Goal: Task Accomplishment & Management: Use online tool/utility

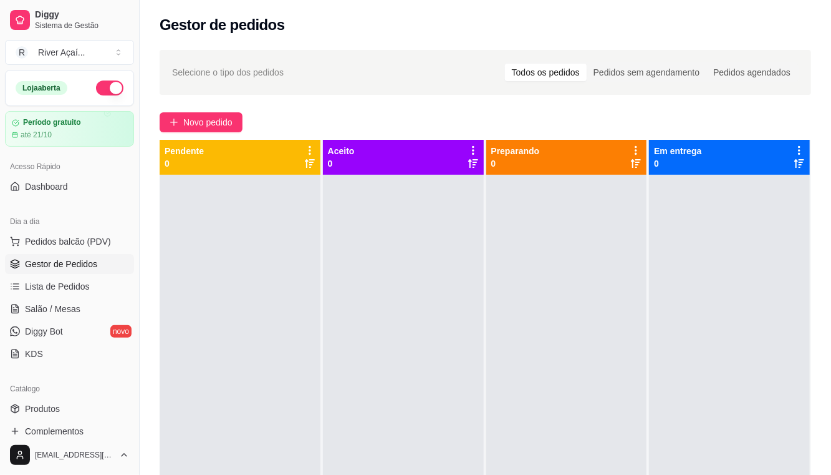
scroll to position [56, 0]
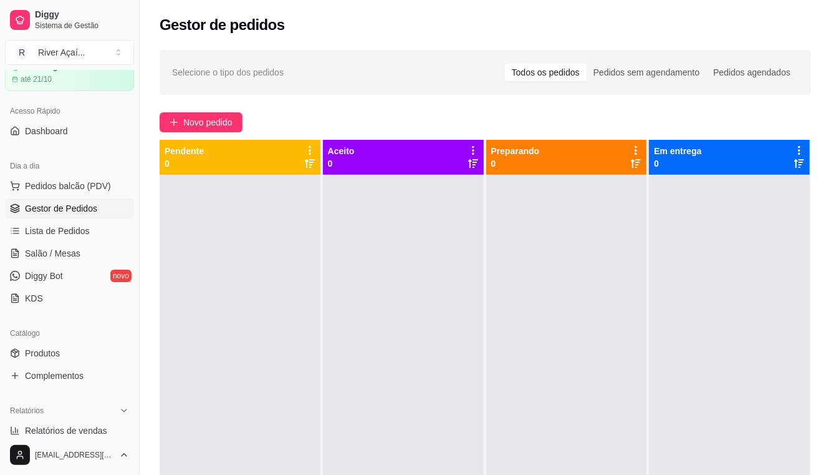
click at [206, 124] on span "Novo pedido" at bounding box center [207, 122] width 49 height 14
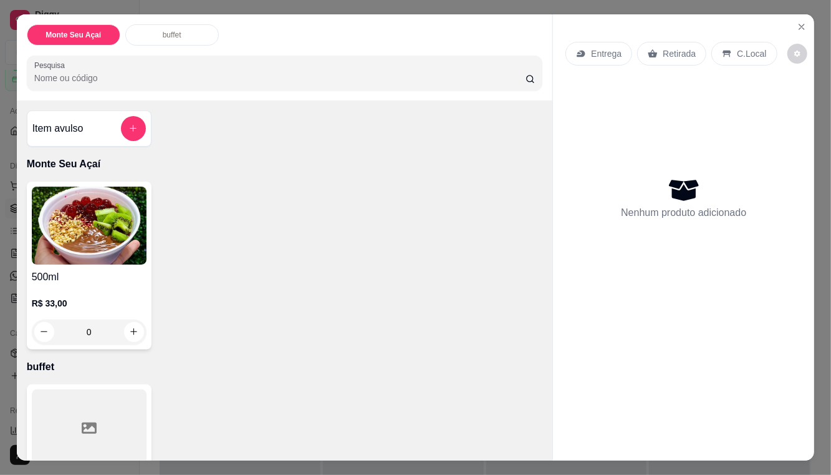
scroll to position [75, 0]
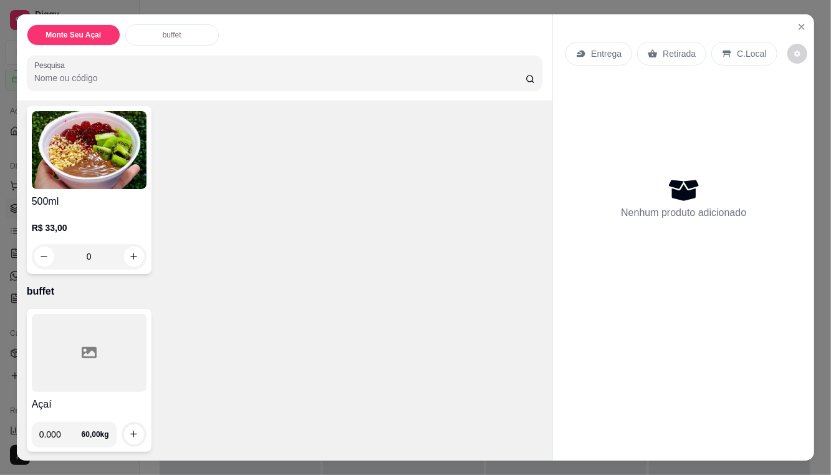
click at [67, 430] on input "0.000" at bounding box center [60, 434] width 42 height 25
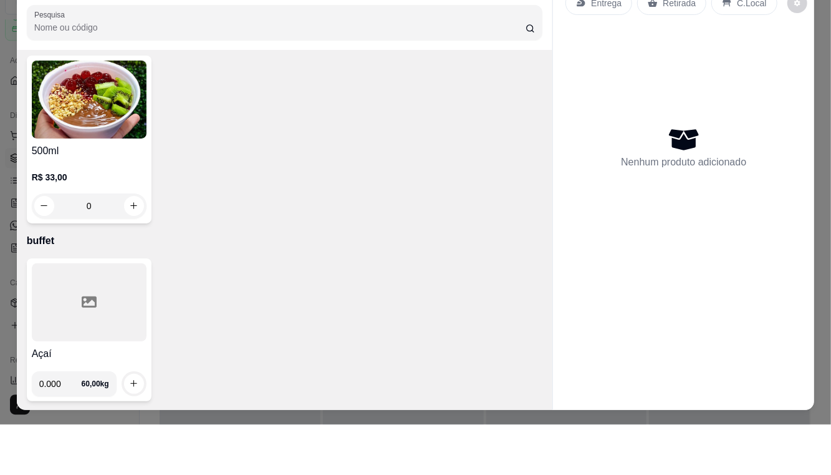
scroll to position [26, 0]
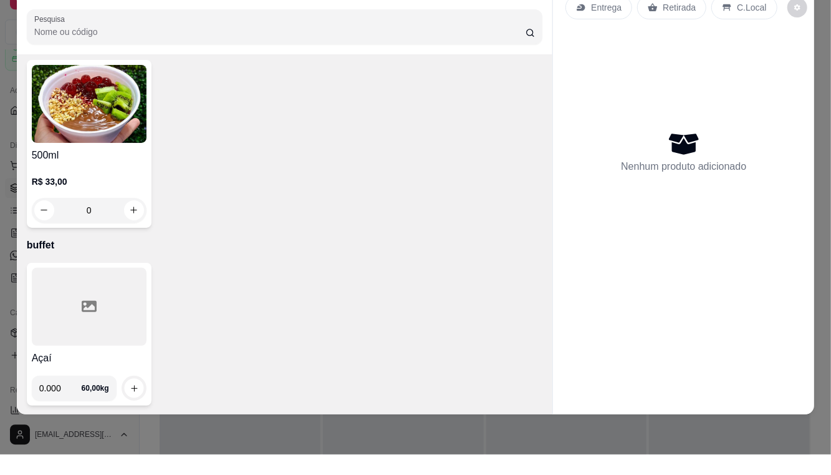
click at [131, 384] on h4 "Açaí" at bounding box center [89, 378] width 115 height 15
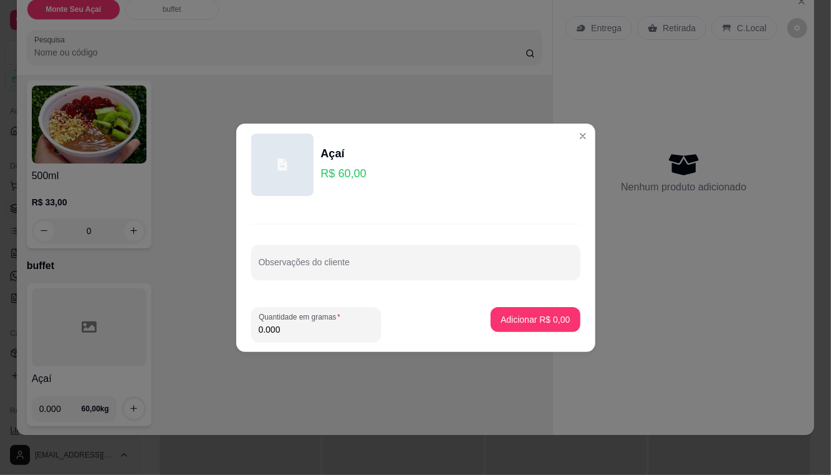
click at [338, 316] on label "Quantidade em gramas" at bounding box center [302, 316] width 86 height 11
click at [338, 323] on input "0.000" at bounding box center [316, 329] width 115 height 12
click at [590, 143] on header "Açaí R$ 60,00" at bounding box center [415, 164] width 359 height 82
click at [581, 128] on div "Nenhum produto adicionado" at bounding box center [684, 172] width 236 height 244
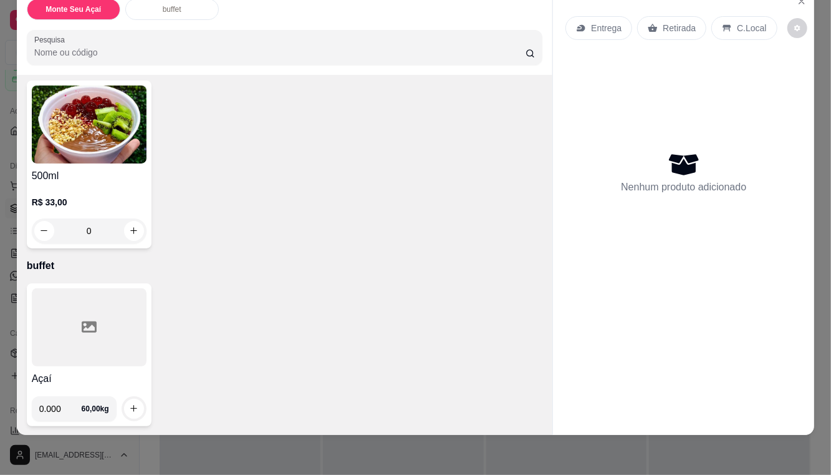
click at [77, 410] on input "0.000" at bounding box center [60, 408] width 42 height 25
type input "0.190"
click at [132, 405] on icon "increase-product-quantity" at bounding box center [133, 407] width 9 height 9
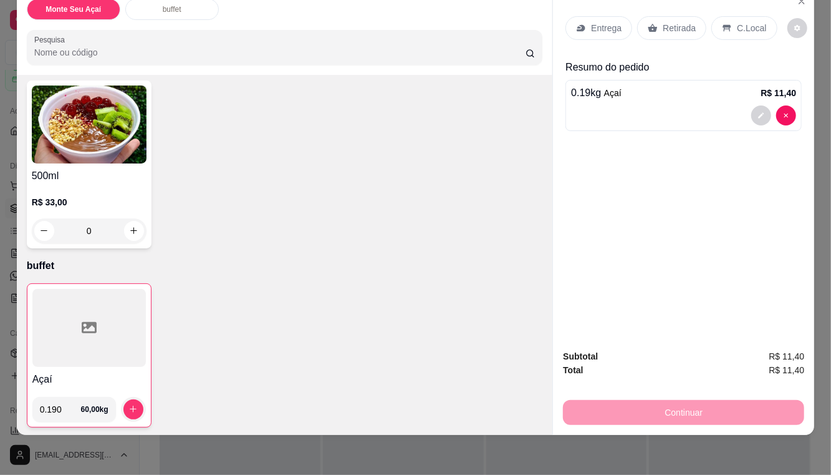
click at [737, 22] on p "C.Local" at bounding box center [751, 28] width 29 height 12
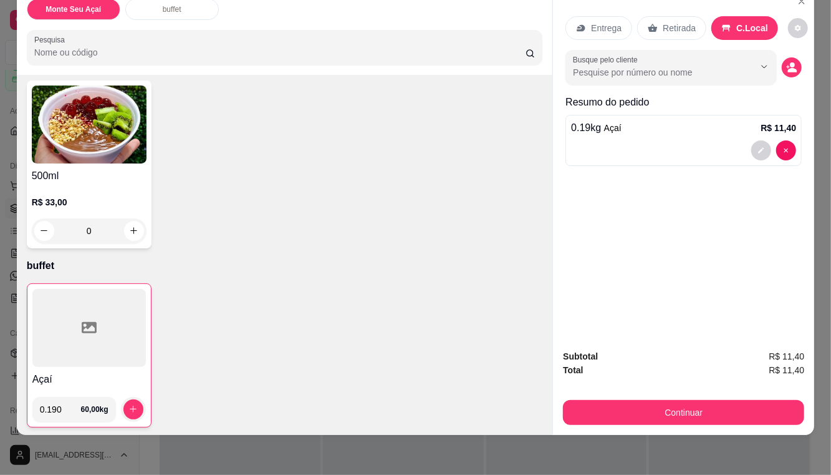
click at [715, 68] on input "Busque pelo cliente" at bounding box center [654, 72] width 162 height 12
click at [696, 405] on button "Continuar" at bounding box center [683, 412] width 241 height 25
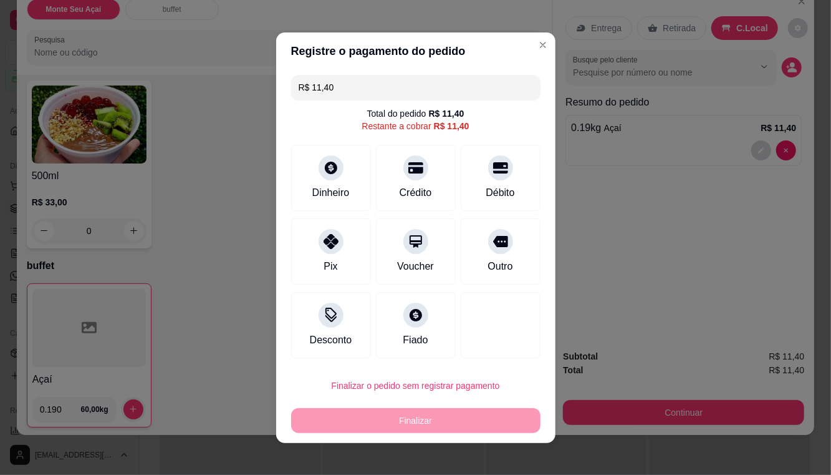
click at [324, 245] on icon at bounding box center [331, 241] width 15 height 15
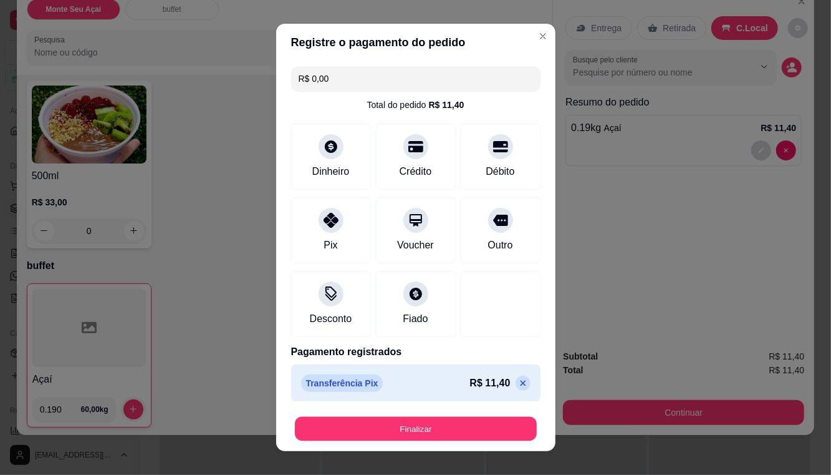
click at [470, 423] on button "Finalizar" at bounding box center [416, 429] width 242 height 24
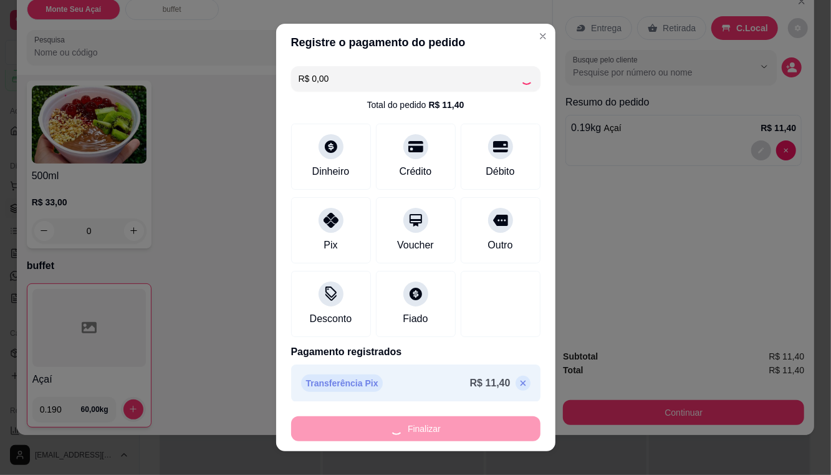
type input "-R$ 11,40"
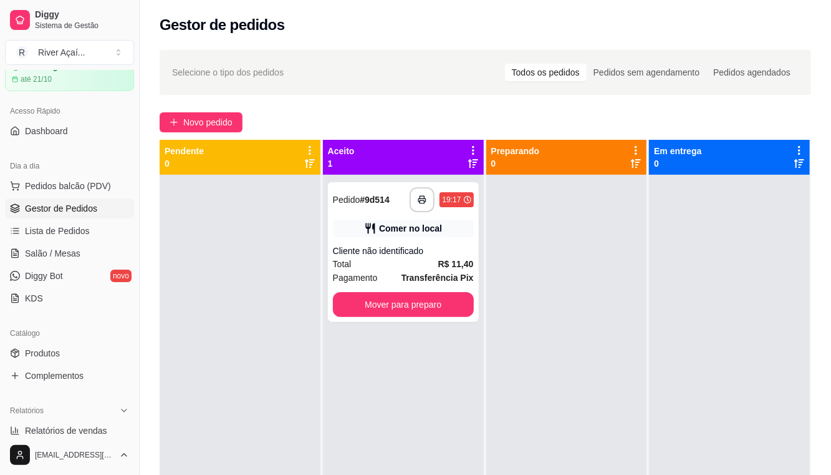
click at [415, 293] on button "Mover para preparo" at bounding box center [403, 304] width 141 height 25
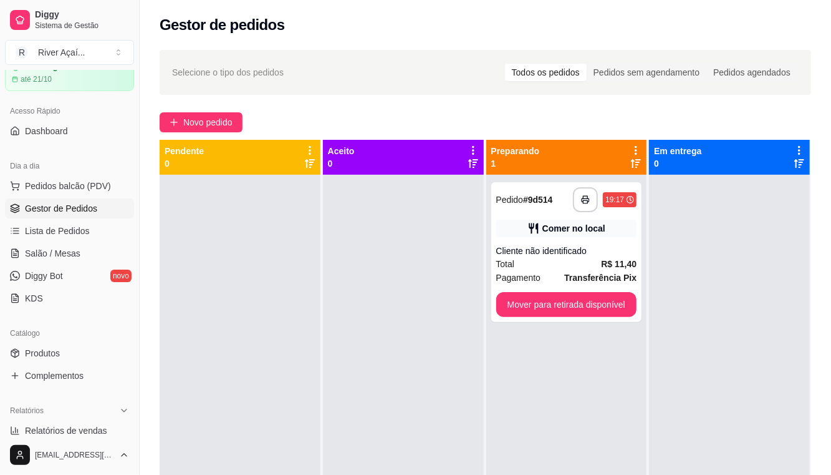
click at [591, 307] on button "Mover para retirada disponível" at bounding box center [566, 304] width 141 height 25
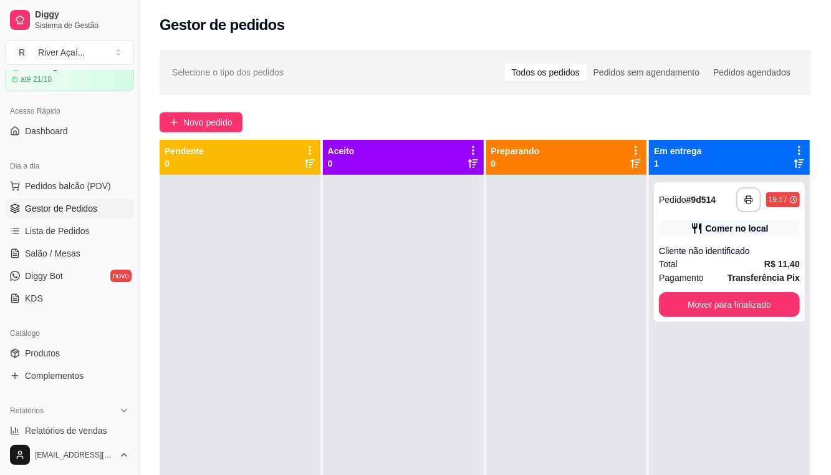
click at [740, 306] on button "Mover para finalizado" at bounding box center [729, 304] width 141 height 25
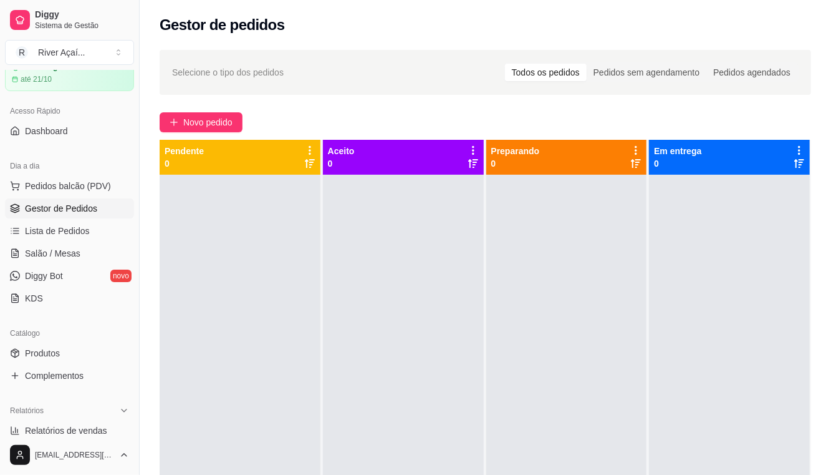
scroll to position [1, 0]
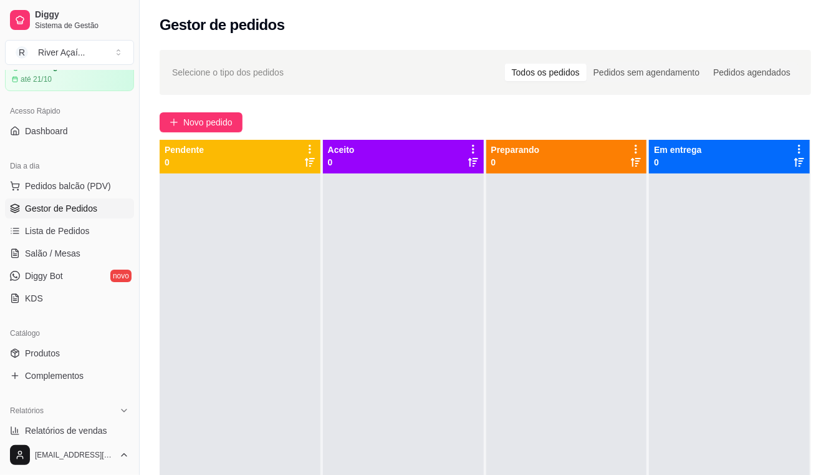
click at [184, 112] on button "Novo pedido" at bounding box center [201, 122] width 83 height 20
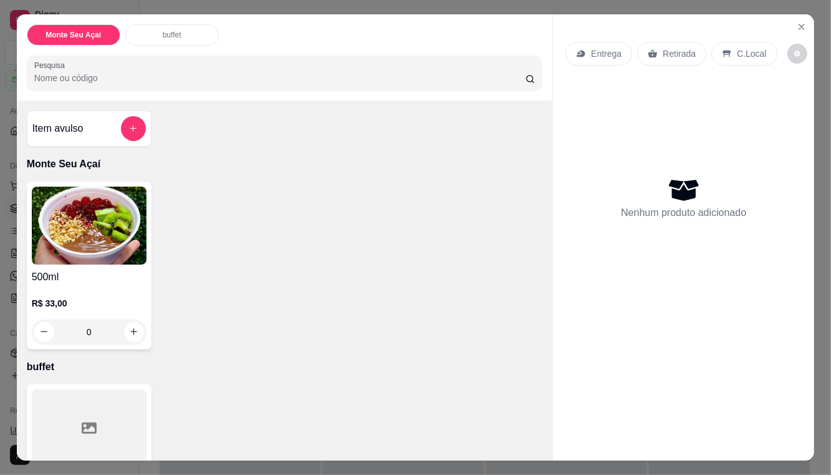
scroll to position [75, 0]
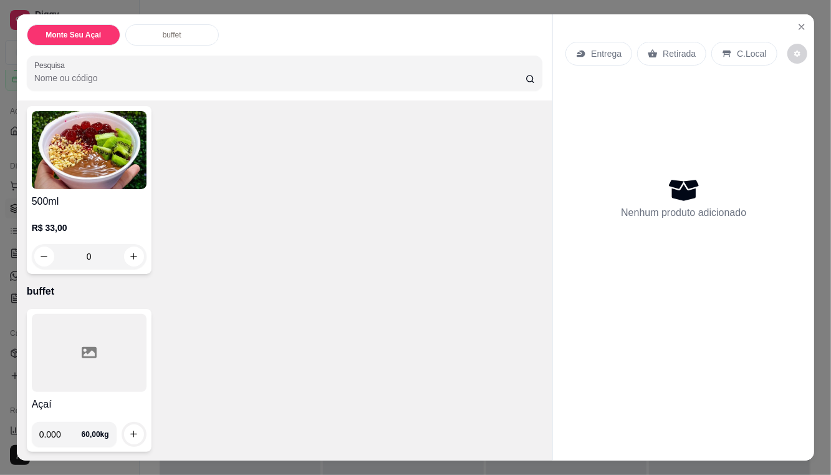
click at [64, 436] on input "0.000" at bounding box center [60, 434] width 42 height 25
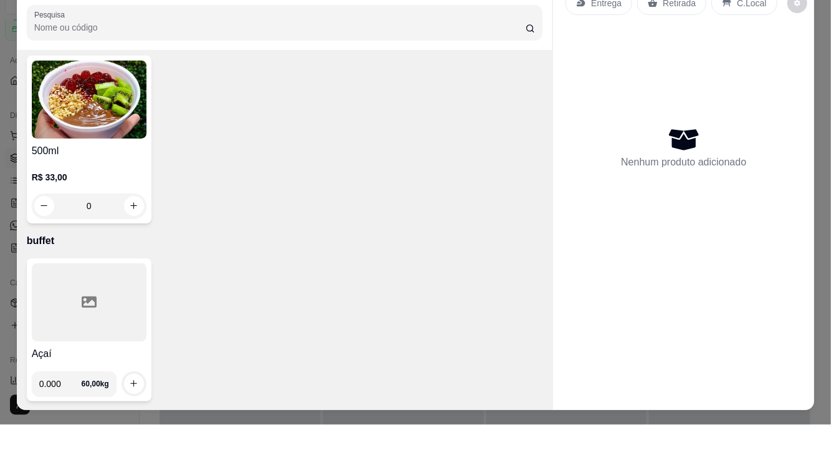
scroll to position [26, 0]
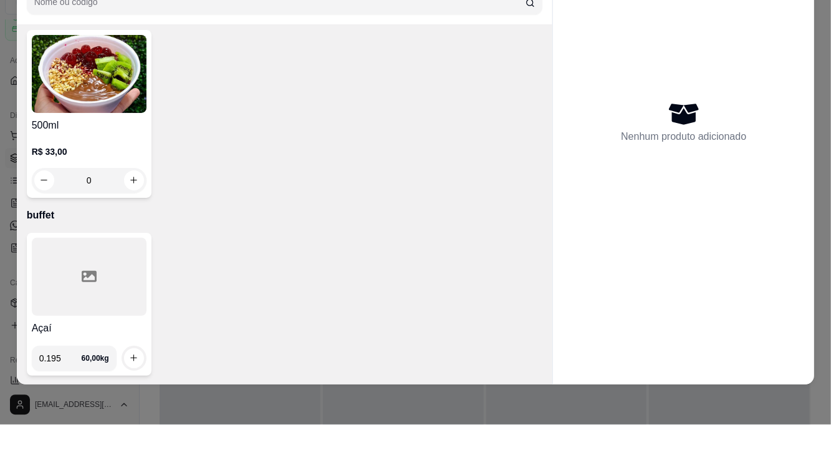
type input "0.195"
click at [133, 373] on h4 "Açaí" at bounding box center [89, 378] width 115 height 15
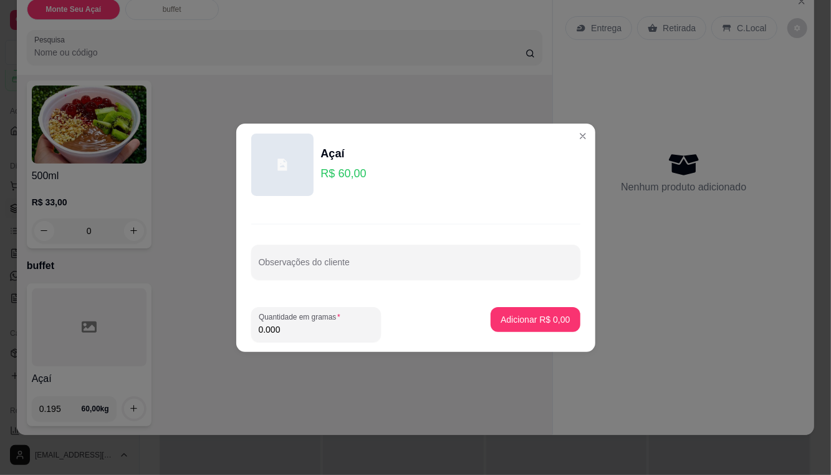
click at [581, 135] on div "Nenhum produto adicionado" at bounding box center [684, 172] width 236 height 244
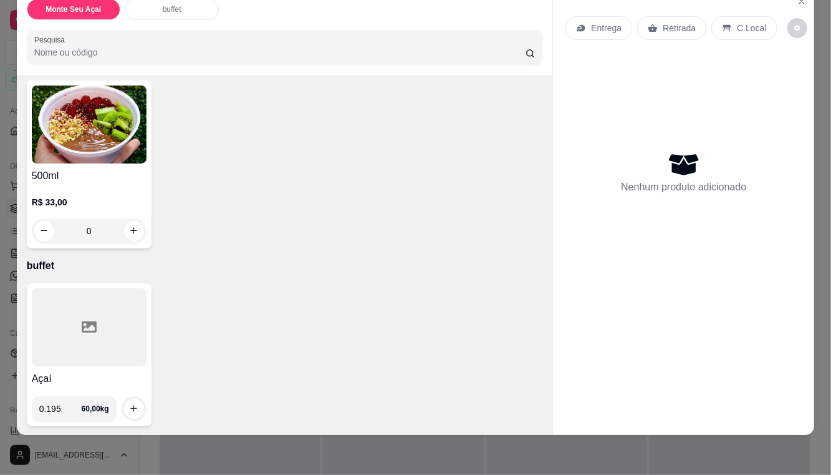
click at [135, 411] on icon "increase-product-quantity" at bounding box center [133, 407] width 9 height 9
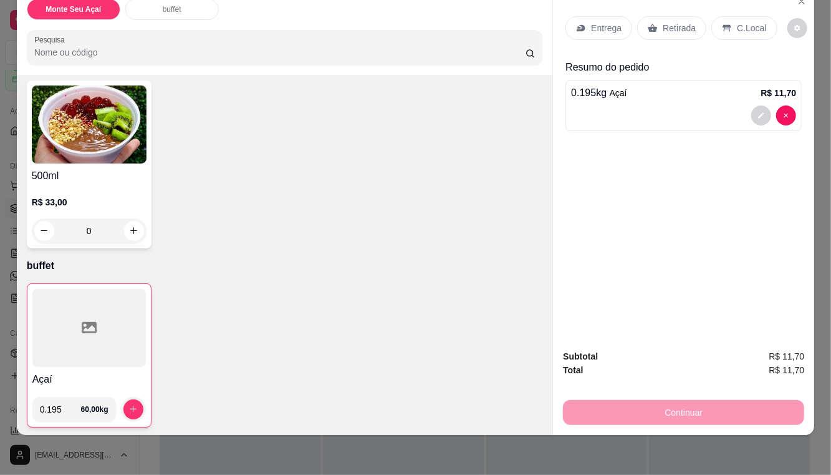
click at [748, 30] on p "C.Local" at bounding box center [751, 28] width 29 height 12
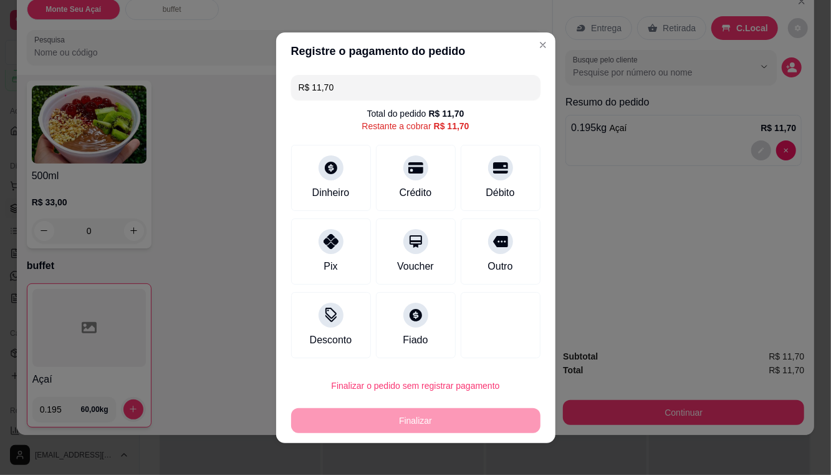
click at [420, 191] on div "Crédito" at bounding box center [416, 192] width 32 height 15
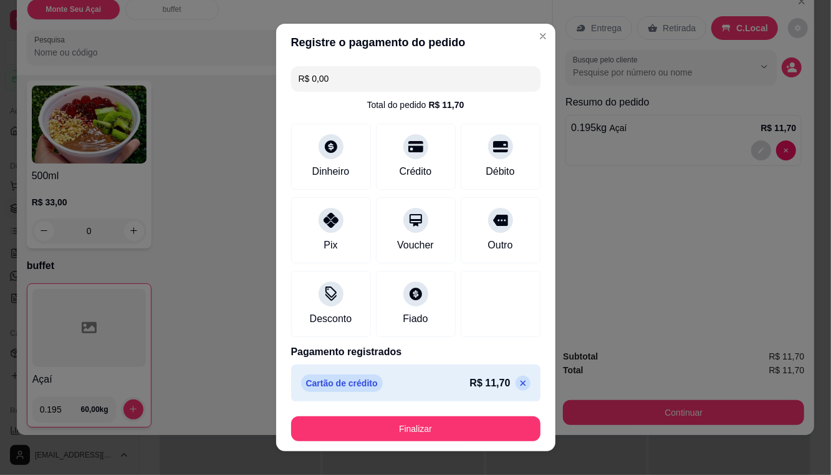
click at [495, 427] on button "Finalizar" at bounding box center [415, 428] width 249 height 25
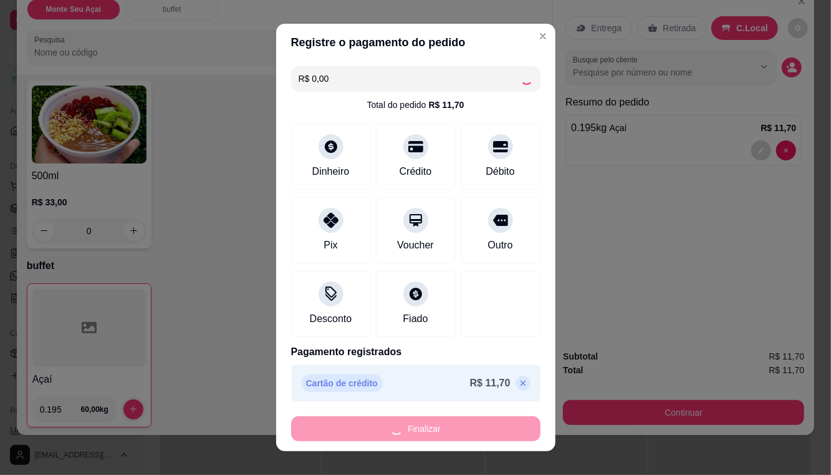
type input "-R$ 11,70"
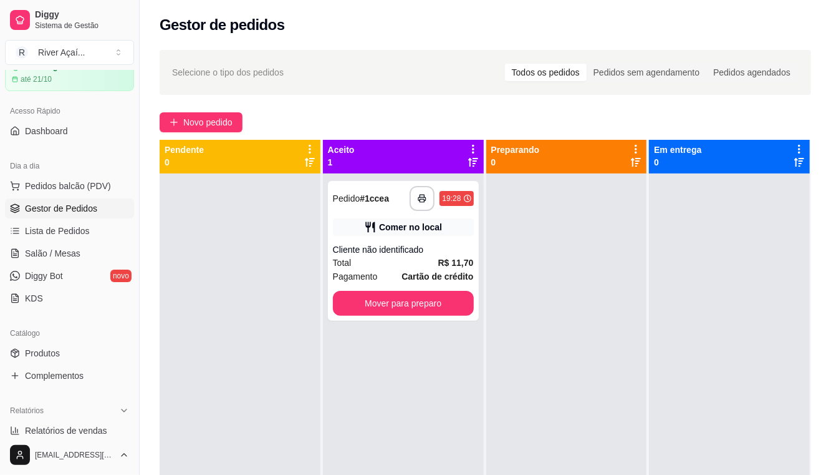
click at [413, 312] on button "Mover para preparo" at bounding box center [403, 303] width 141 height 25
click at [438, 304] on button "Mover para preparo" at bounding box center [403, 303] width 141 height 25
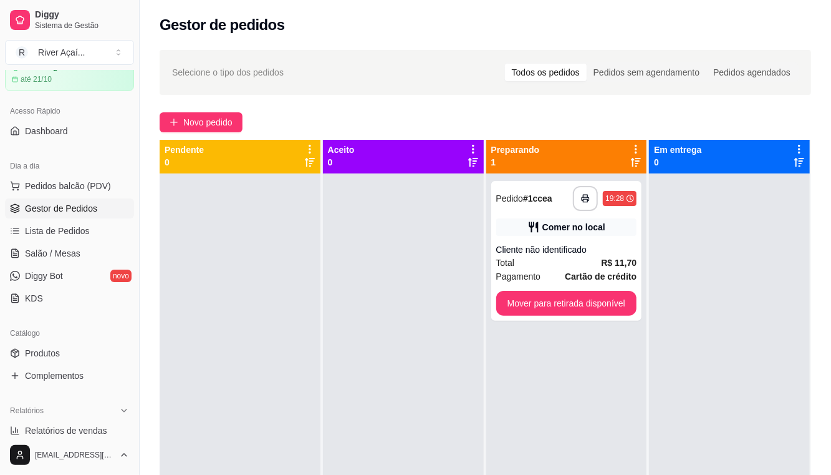
click at [606, 309] on button "Mover para retirada disponível" at bounding box center [566, 303] width 141 height 25
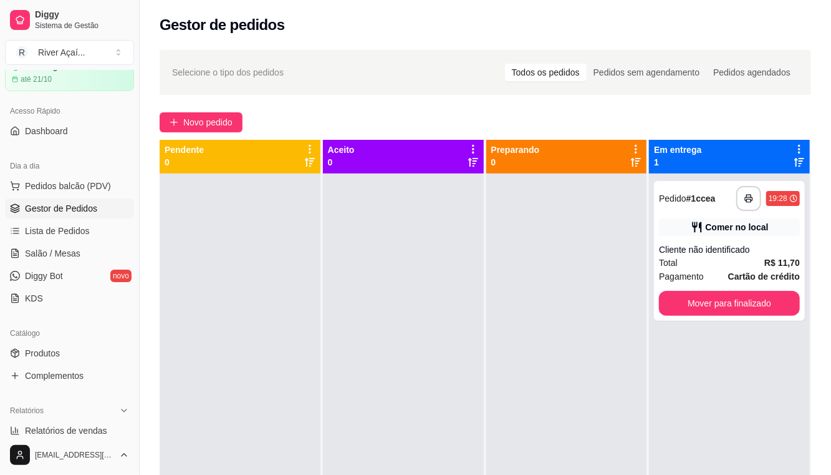
click at [760, 306] on button "Mover para finalizado" at bounding box center [729, 303] width 141 height 25
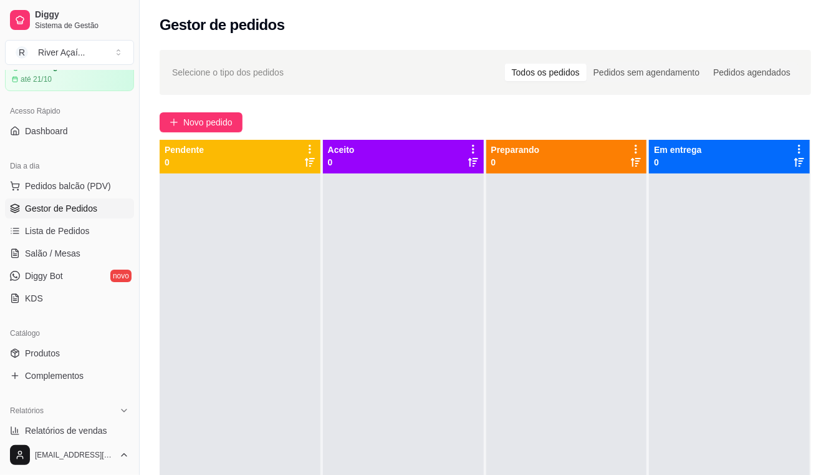
click at [190, 116] on span "Novo pedido" at bounding box center [207, 122] width 49 height 14
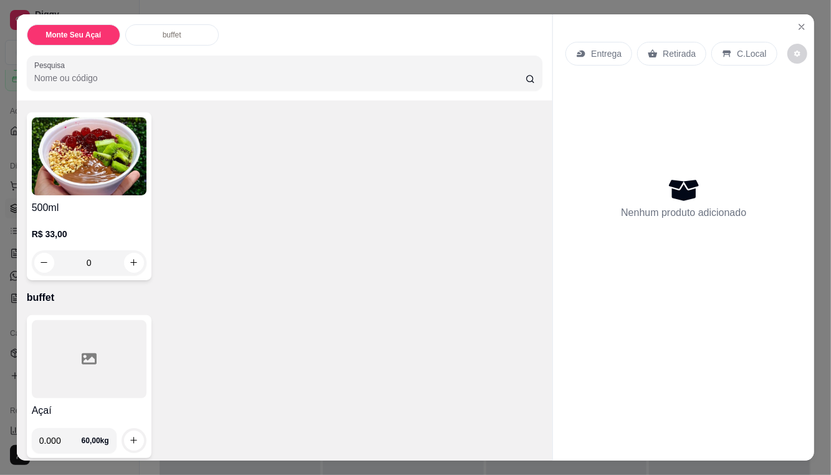
scroll to position [75, 0]
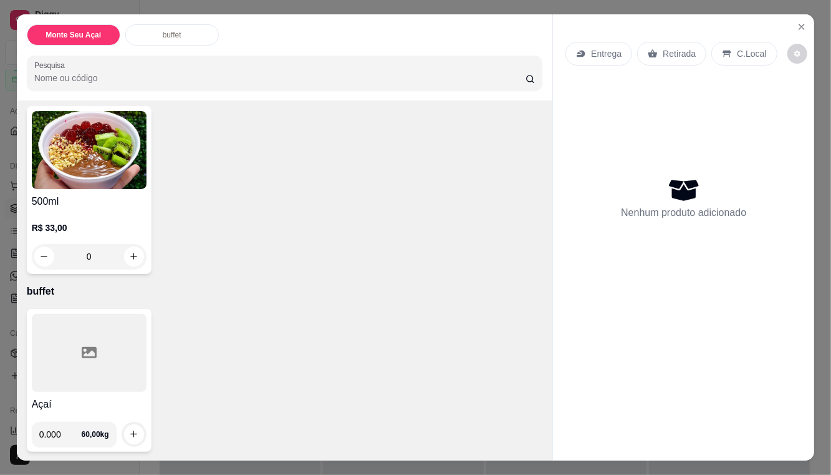
click at [72, 432] on input "0.000" at bounding box center [60, 434] width 42 height 25
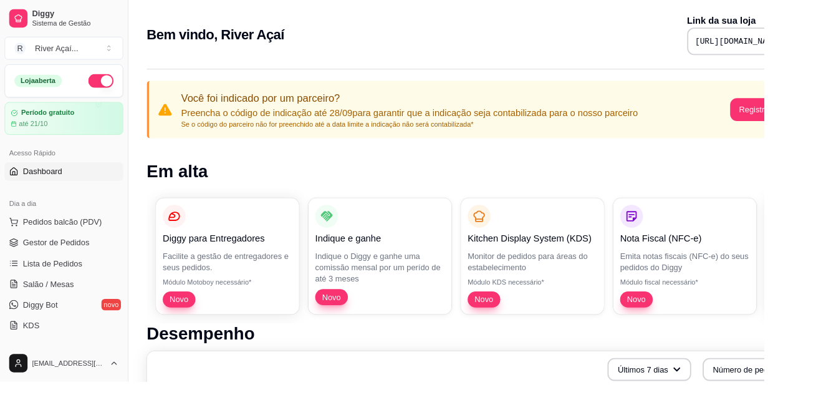
click at [81, 262] on span "Gestor de Pedidos" at bounding box center [61, 264] width 72 height 12
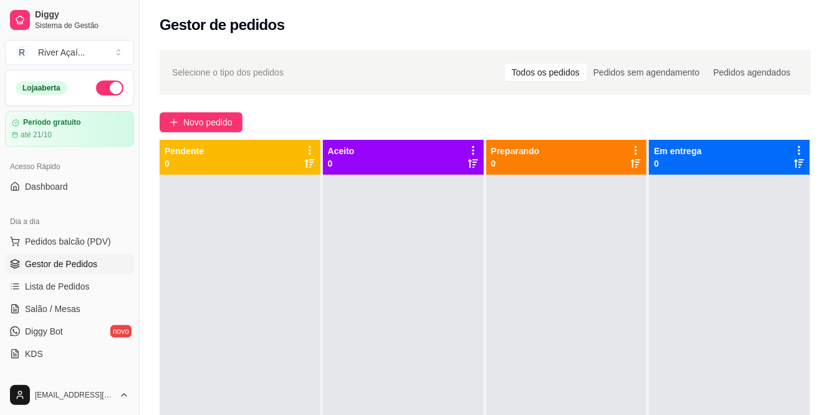
click at [208, 118] on span "Novo pedido" at bounding box center [207, 122] width 49 height 14
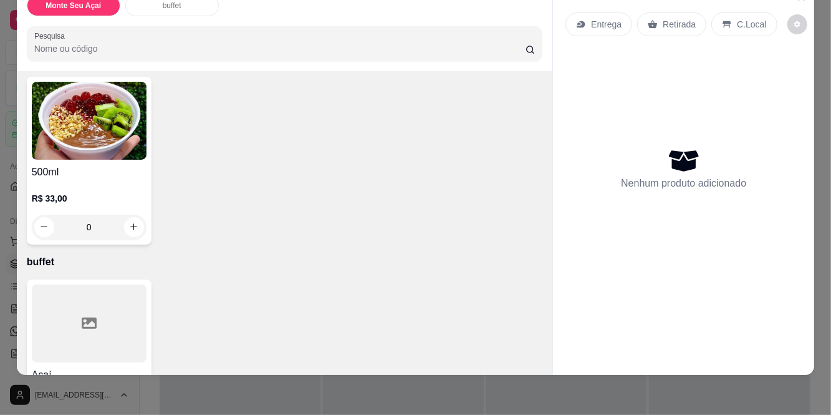
scroll to position [56, 0]
click at [69, 392] on input "0.000" at bounding box center [60, 404] width 42 height 25
click at [74, 392] on input "0.000" at bounding box center [60, 404] width 42 height 25
